Goal: Ask a question

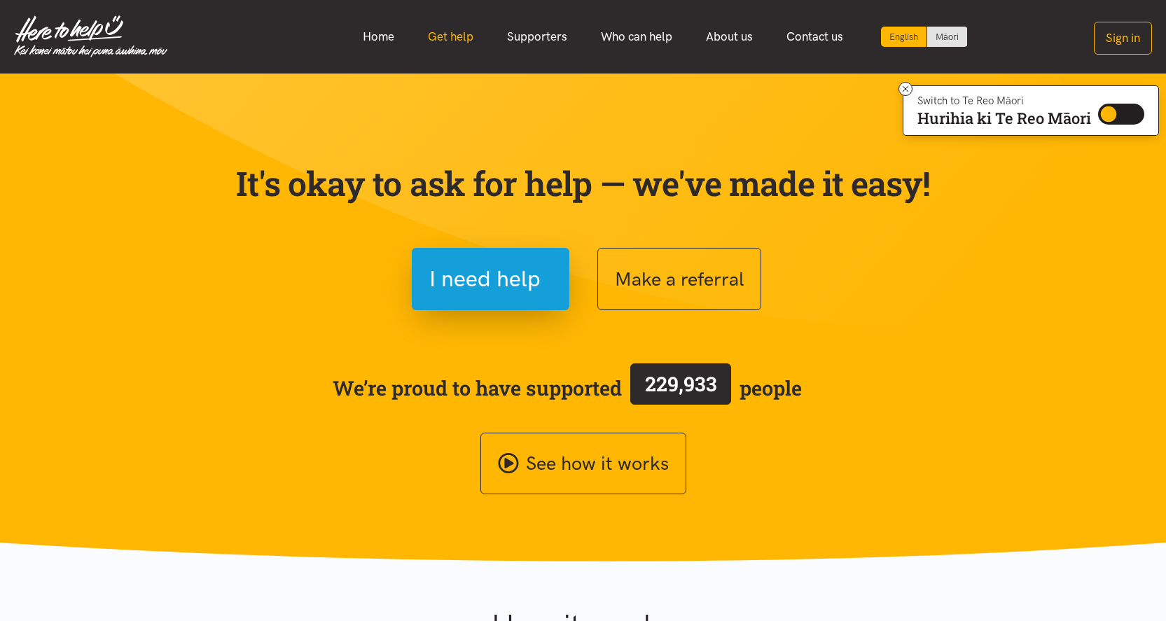
click at [469, 39] on link "Get help" at bounding box center [450, 37] width 79 height 30
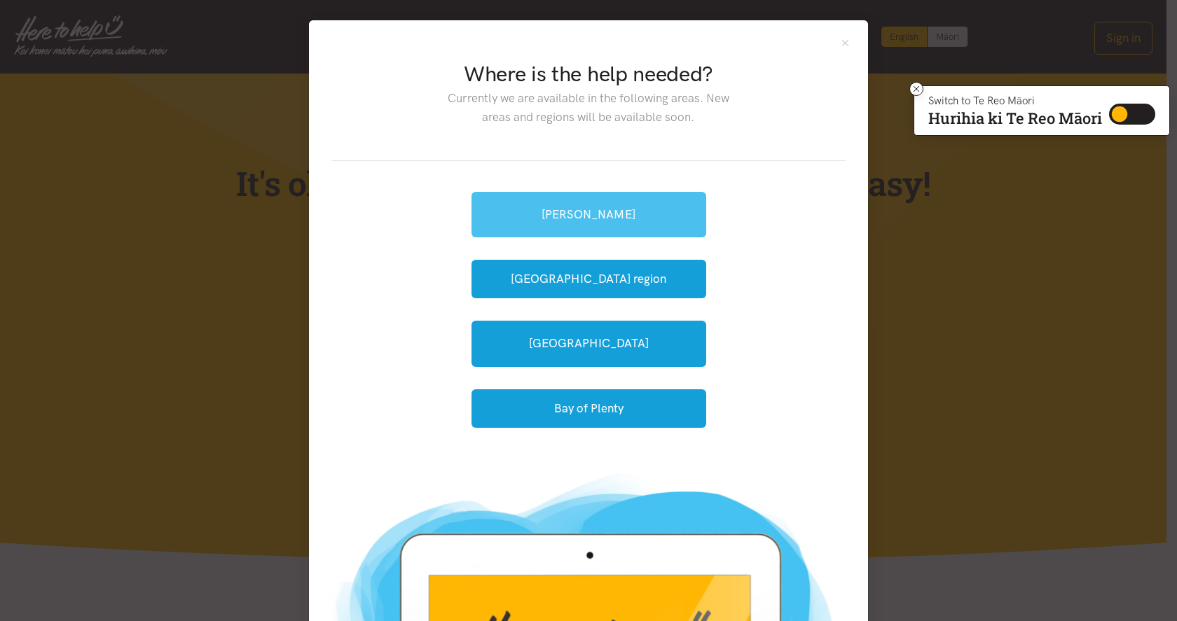
click at [603, 218] on link "[PERSON_NAME]" at bounding box center [588, 215] width 235 height 46
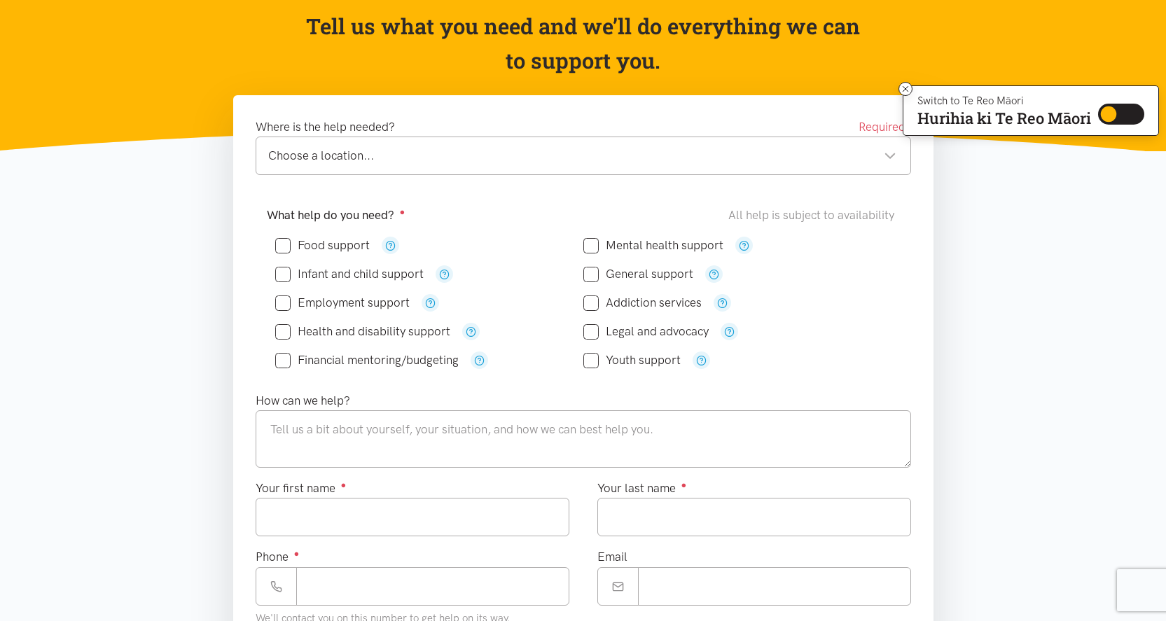
scroll to position [140, 0]
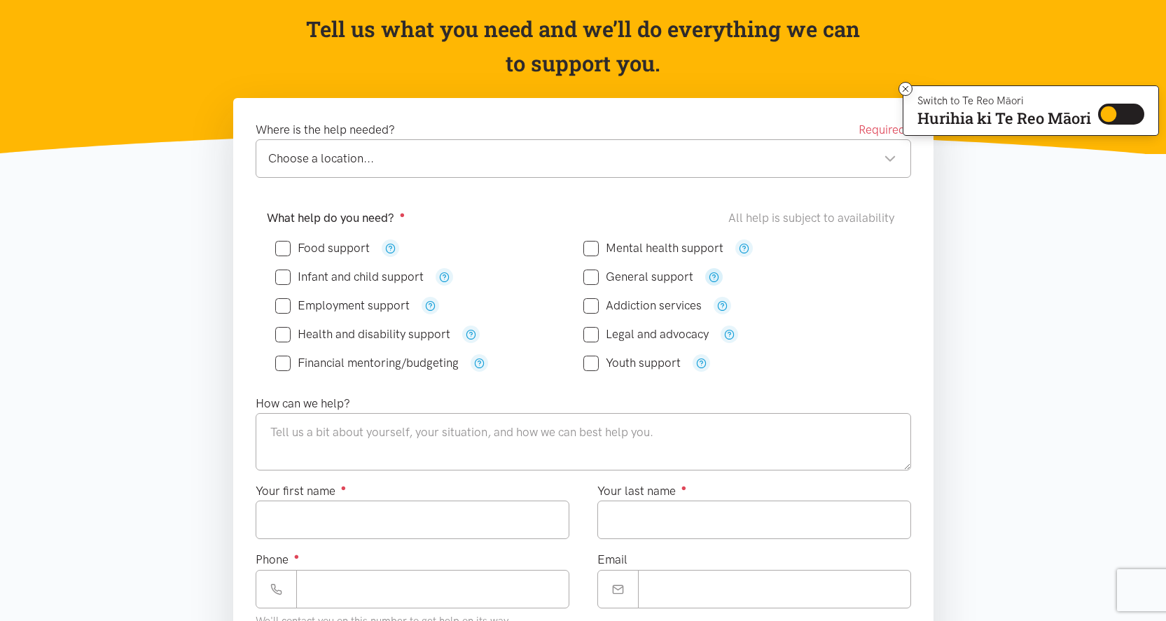
click at [710, 284] on button "button" at bounding box center [714, 277] width 18 height 18
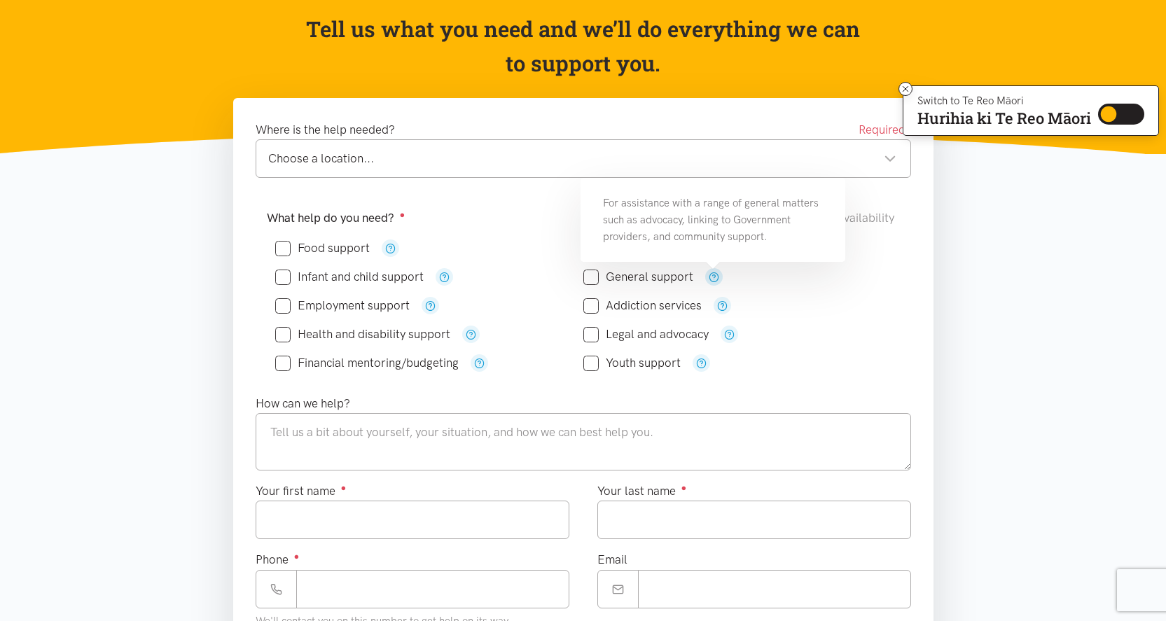
click at [714, 281] on icon "button" at bounding box center [714, 277] width 11 height 11
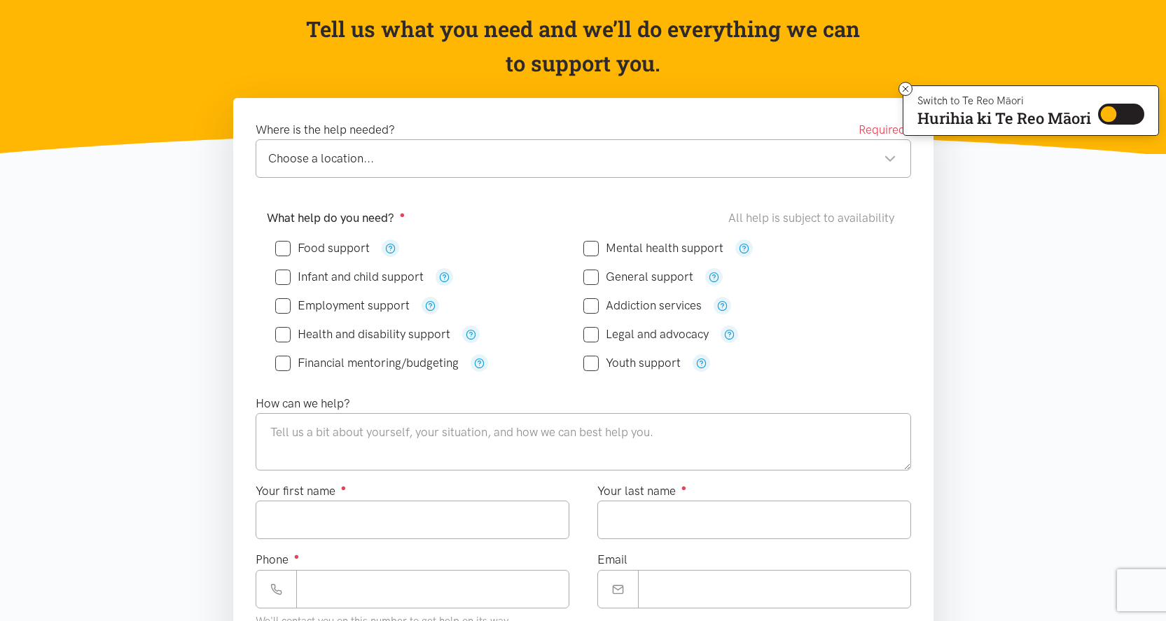
click at [877, 336] on div "Legal and advocacy" at bounding box center [737, 335] width 308 height 18
